Goal: Communication & Community: Answer question/provide support

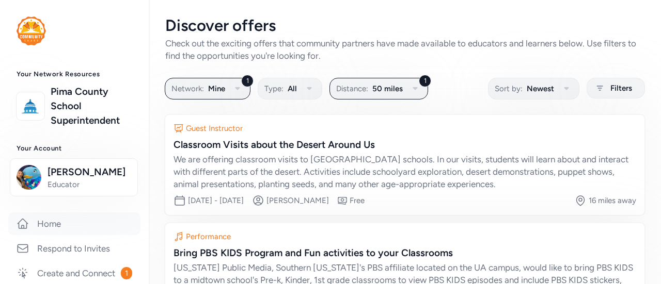
click at [60, 219] on link "Home" at bounding box center [74, 224] width 132 height 23
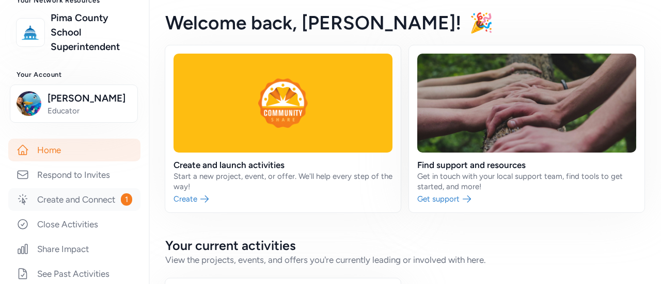
scroll to position [74, 0]
click at [76, 211] on link "Create and Connect 1" at bounding box center [74, 199] width 132 height 23
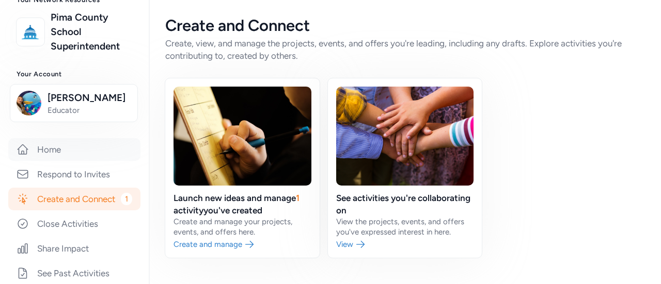
click at [104, 156] on link "Home" at bounding box center [74, 149] width 132 height 23
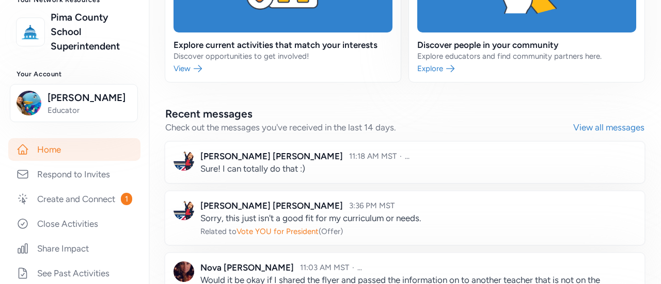
scroll to position [581, 0]
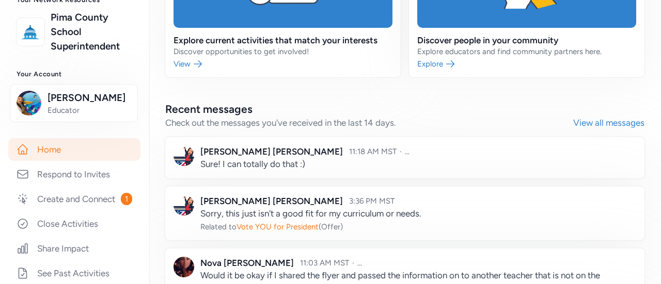
click at [238, 158] on link at bounding box center [404, 157] width 479 height 41
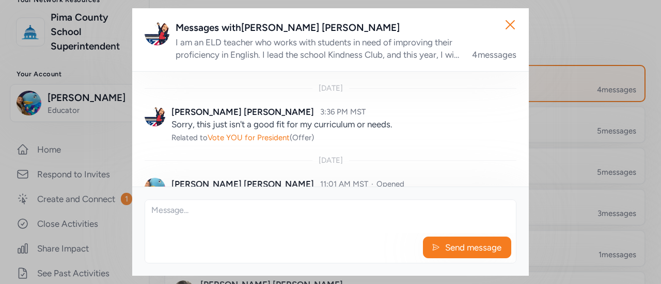
scroll to position [306, 0]
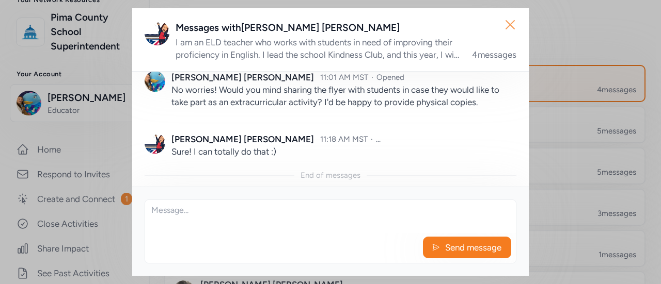
click at [512, 21] on icon "button" at bounding box center [510, 25] width 17 height 17
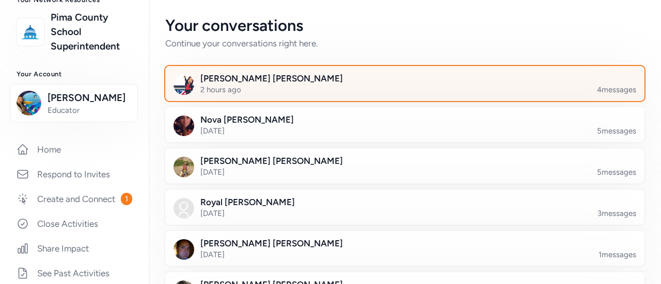
click at [217, 84] on div at bounding box center [412, 89] width 479 height 35
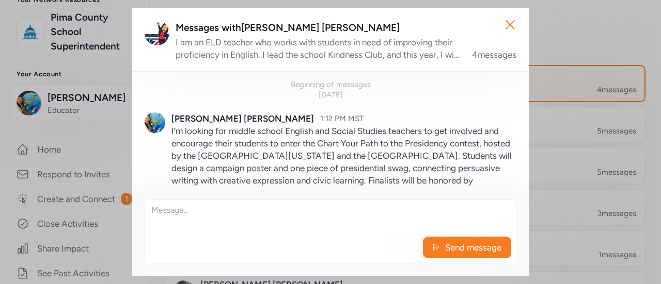
scroll to position [306, 0]
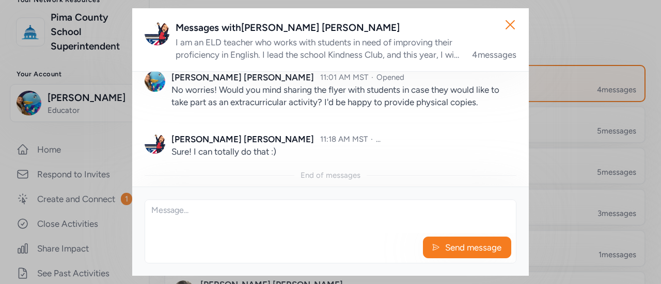
click at [205, 227] on textarea at bounding box center [330, 216] width 371 height 33
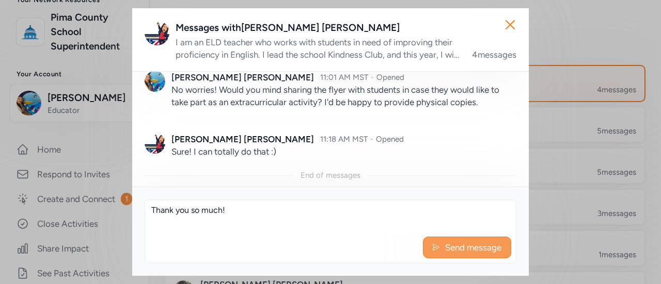
type textarea "Thank you so much!"
click at [454, 256] on button "Send message" at bounding box center [467, 248] width 88 height 22
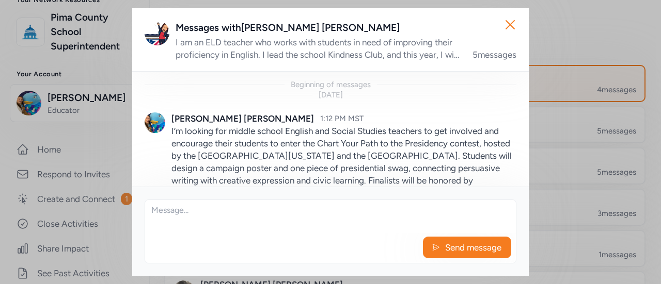
scroll to position [355, 0]
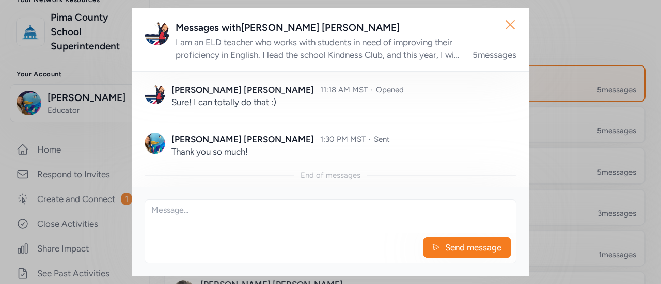
click at [512, 23] on icon "button" at bounding box center [510, 25] width 8 height 8
